Goal: Check status: Check status

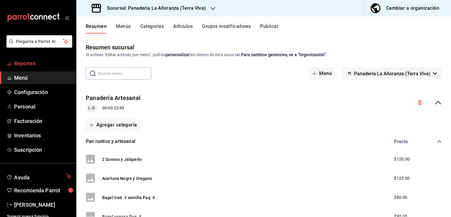
click at [13, 63] on link "Reportes" at bounding box center [38, 63] width 76 height 13
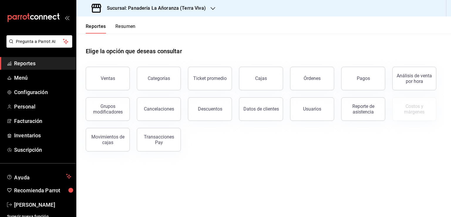
click at [327, 81] on button "Órdenes" at bounding box center [312, 79] width 44 height 24
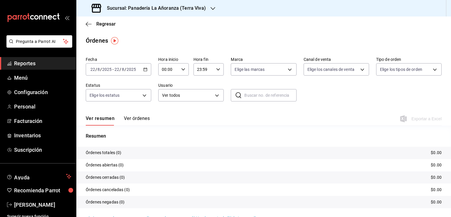
click at [213, 11] on div "Sucursal: Panadería La Añoranza (Terra Viva)" at bounding box center [149, 8] width 137 height 16
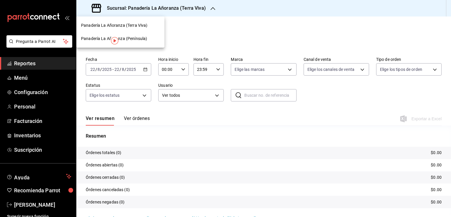
click at [143, 39] on span "Panadería La Añoranza (Península)" at bounding box center [114, 39] width 66 height 6
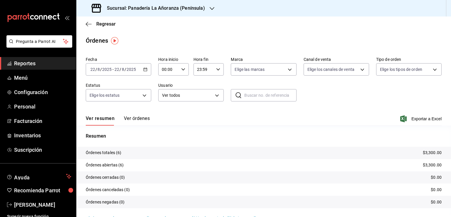
click at [33, 65] on span "Reportes" at bounding box center [42, 63] width 57 height 8
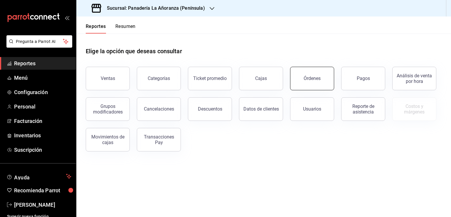
click at [301, 82] on button "Órdenes" at bounding box center [312, 79] width 44 height 24
